Goal: Task Accomplishment & Management: Manage account settings

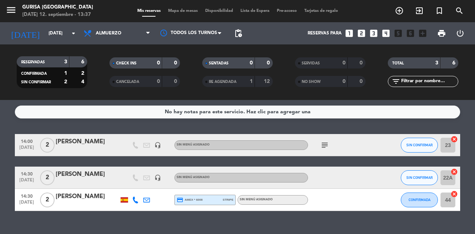
click at [136, 202] on icon at bounding box center [135, 200] width 7 height 7
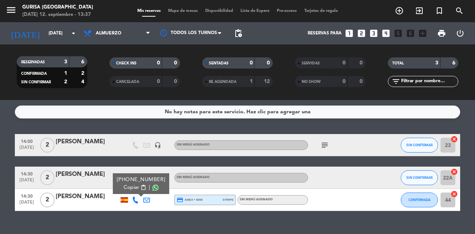
click at [152, 188] on span at bounding box center [155, 188] width 6 height 6
click at [152, 190] on span at bounding box center [155, 188] width 6 height 6
click at [85, 202] on div "[PERSON_NAME]" at bounding box center [87, 197] width 63 height 10
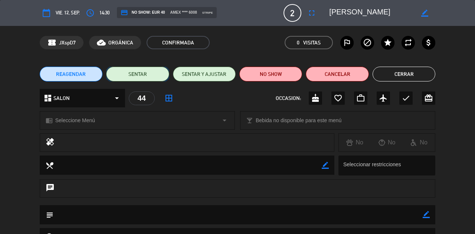
click at [143, 71] on button "SENTAR" at bounding box center [137, 74] width 63 height 15
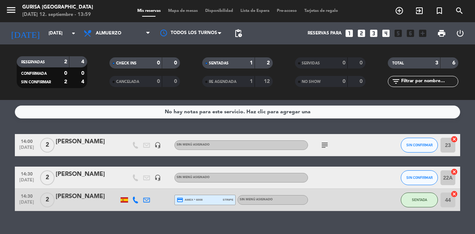
click at [71, 141] on div "[PERSON_NAME]" at bounding box center [87, 142] width 63 height 10
click at [130, 36] on span "Almuerzo" at bounding box center [117, 33] width 74 height 16
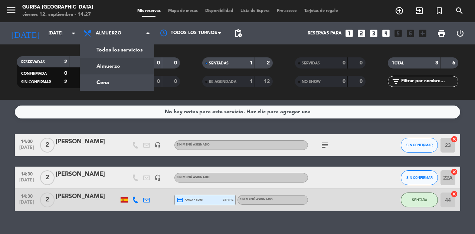
click at [128, 83] on div "menu Gurisa [GEOGRAPHIC_DATA] [DATE] 12. septiembre - 14:27 Mis reservas Mapa d…" at bounding box center [237, 50] width 475 height 100
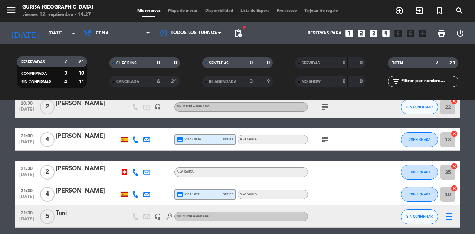
scroll to position [71, 0]
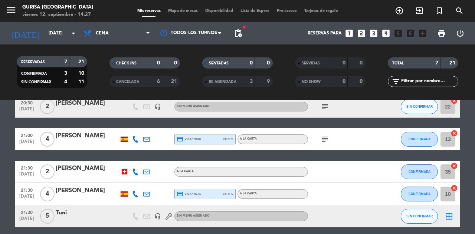
click at [136, 139] on icon at bounding box center [135, 139] width 7 height 7
click at [152, 128] on span at bounding box center [155, 127] width 6 height 6
click at [124, 171] on div at bounding box center [125, 172] width 6 height 6
click at [135, 174] on icon at bounding box center [135, 172] width 7 height 7
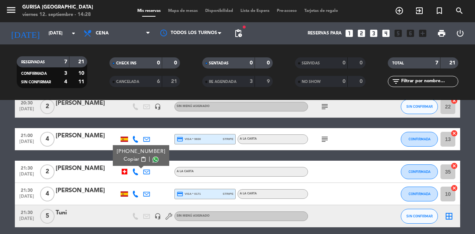
click at [152, 162] on span at bounding box center [155, 160] width 6 height 6
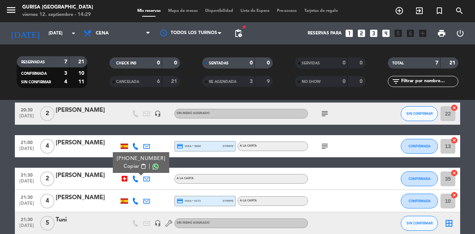
scroll to position [65, 0]
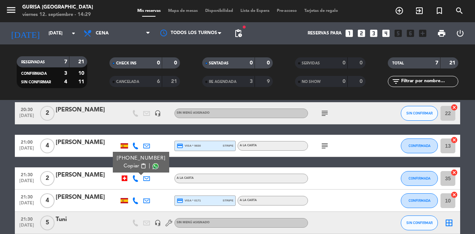
click at [133, 202] on icon at bounding box center [135, 201] width 7 height 7
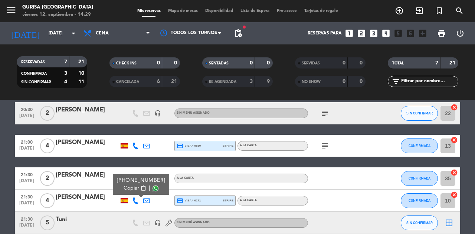
click at [152, 190] on span at bounding box center [155, 189] width 6 height 6
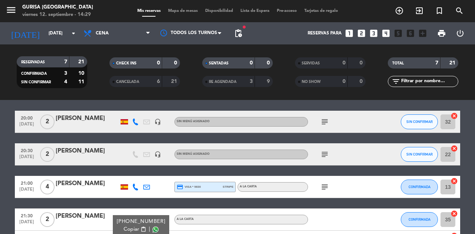
scroll to position [0, 0]
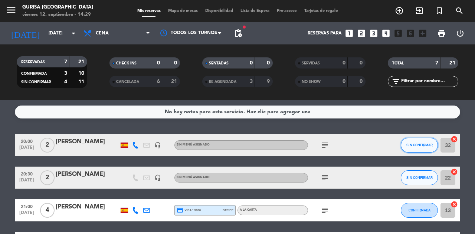
click at [425, 147] on span "SIN CONFIRMAR" at bounding box center [419, 145] width 26 height 4
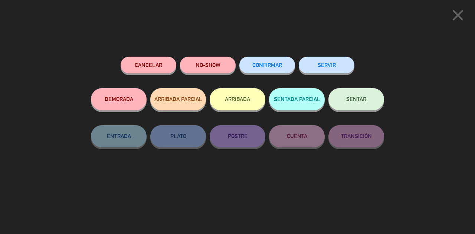
click at [275, 66] on span "CONFIRMAR" at bounding box center [267, 65] width 30 height 6
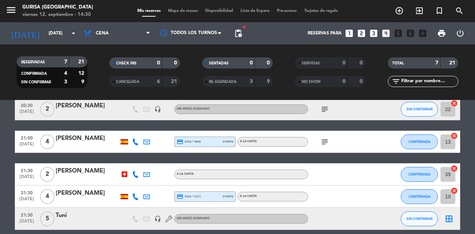
scroll to position [99, 0]
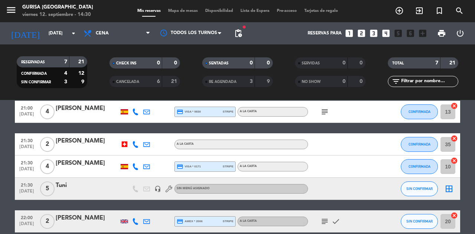
click at [135, 221] on icon at bounding box center [135, 221] width 7 height 7
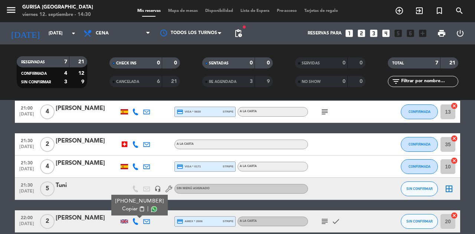
click at [152, 211] on span at bounding box center [154, 210] width 6 height 6
click at [147, 218] on icon at bounding box center [146, 221] width 7 height 7
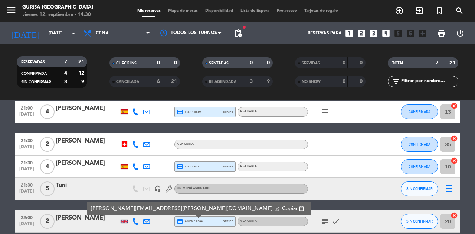
click at [172, 205] on link "[PERSON_NAME][EMAIL_ADDRESS][PERSON_NAME][DOMAIN_NAME] open_in_new" at bounding box center [185, 209] width 189 height 9
